Goal: Find specific page/section: Find specific page/section

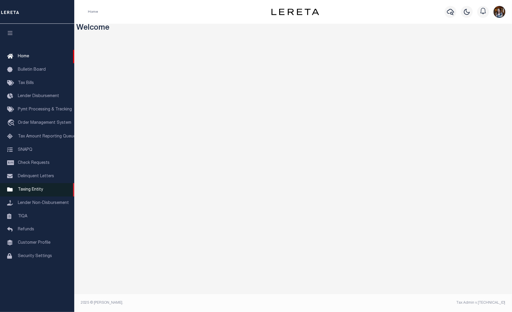
click at [25, 190] on span "Taxing Entity" at bounding box center [30, 190] width 25 height 4
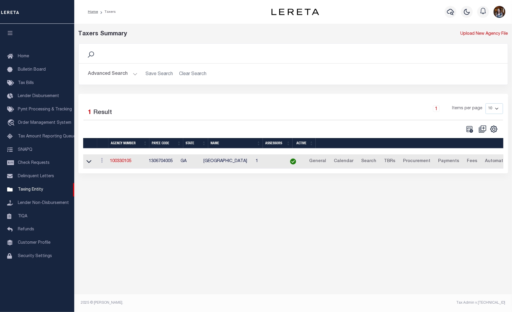
click at [119, 75] on button "Advanced Search" at bounding box center [112, 74] width 49 height 12
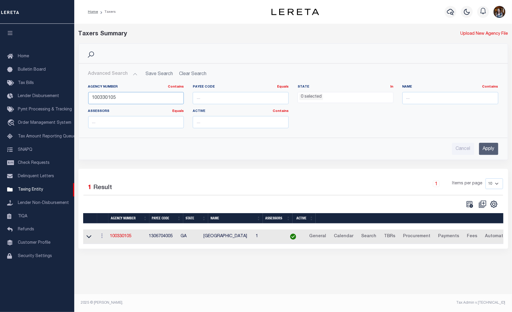
click at [114, 95] on input "100330105" at bounding box center [136, 98] width 96 height 12
type input "310190647"
click at [489, 147] on input "Apply" at bounding box center [488, 149] width 19 height 12
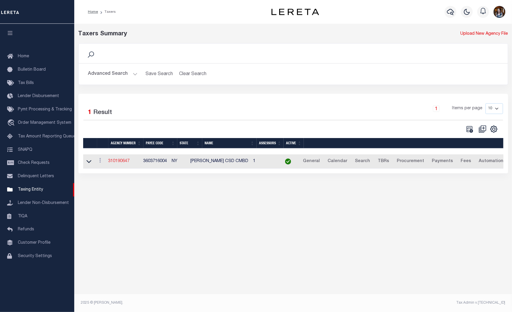
click at [114, 161] on link "310190647" at bounding box center [118, 161] width 21 height 4
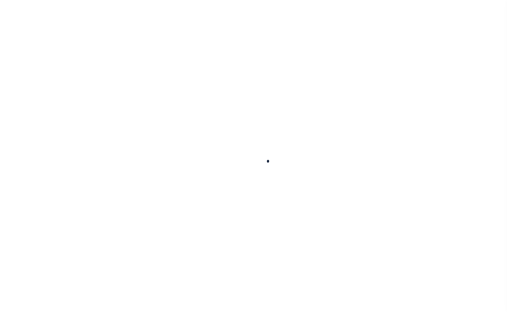
select select
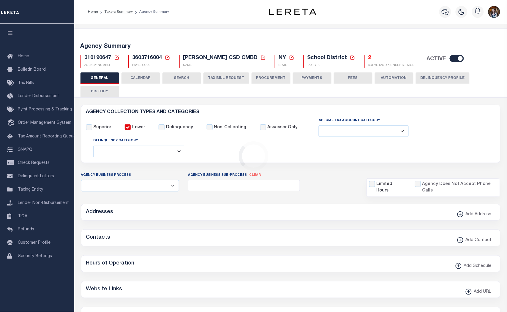
checkbox input "false"
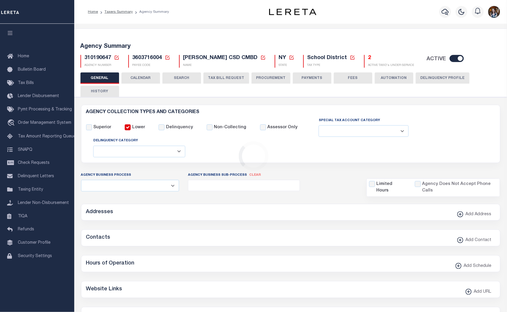
type input "3603716004"
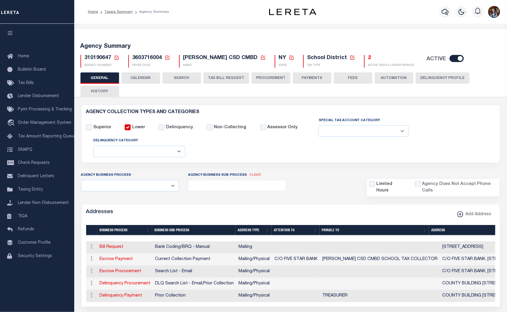
click at [369, 61] on h5 "2" at bounding box center [392, 58] width 46 height 7
